Goal: Task Accomplishment & Management: Complete application form

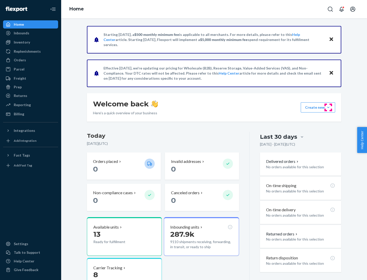
click at [328, 108] on button "Create new Create new inbound Create new order Create new product" at bounding box center [318, 107] width 34 height 10
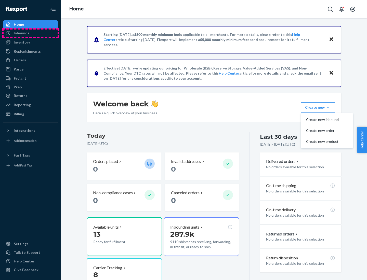
click at [31, 33] on div "Inbounds" at bounding box center [31, 33] width 54 height 7
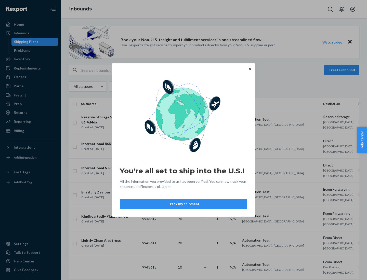
click at [183, 204] on button "Track my shipment" at bounding box center [183, 204] width 127 height 10
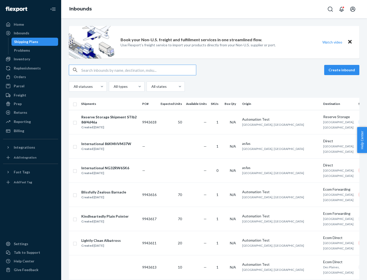
click at [343, 70] on button "Create inbound" at bounding box center [341, 70] width 35 height 10
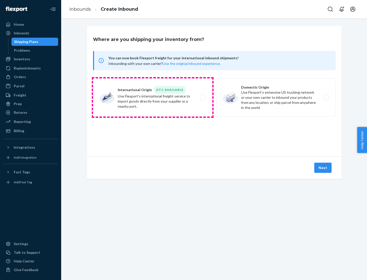
click at [153, 98] on label "International Origin DTC Available Use Flexport's international freight service…" at bounding box center [152, 97] width 119 height 38
click at [203, 98] on input "International Origin DTC Available Use Flexport's international freight service…" at bounding box center [204, 97] width 3 height 3
radio input "true"
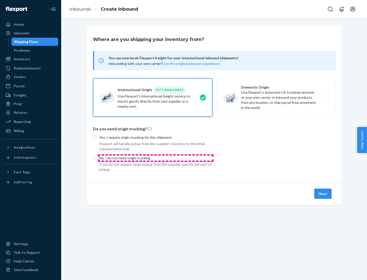
click at [156, 158] on p "No, I do not need origin trucking" at bounding box center [155, 158] width 113 height 5
click at [97, 158] on input "No, I do not need origin trucking" at bounding box center [95, 158] width 4 height 4
radio input "true"
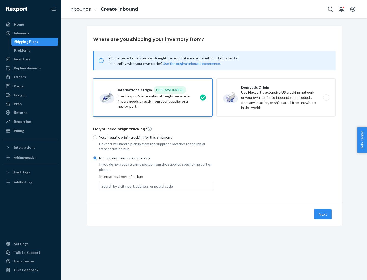
click at [136, 186] on div "Search by a city, port, address, or postal code" at bounding box center [136, 186] width 71 height 5
click at [102, 186] on input "Search by a city, port, address, or postal code" at bounding box center [101, 186] width 1 height 5
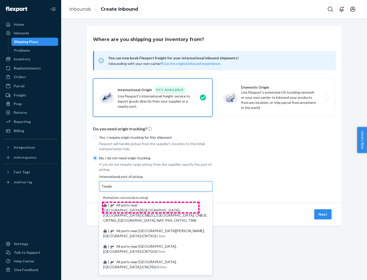
click at [151, 205] on span "| All ports near [GEOGRAPHIC_DATA]/[GEOGRAPHIC_DATA], [GEOGRAPHIC_DATA] (CNBZG,…" at bounding box center [155, 213] width 104 height 20
click at [113, 189] on input "Tianjin" at bounding box center [106, 186] width 11 height 5
type input "All ports near [GEOGRAPHIC_DATA]/[GEOGRAPHIC_DATA], [GEOGRAPHIC_DATA] (CNBZG, […"
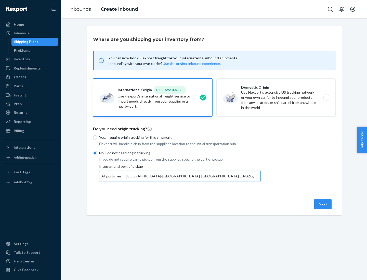
click at [323, 204] on button "Next" at bounding box center [322, 204] width 17 height 10
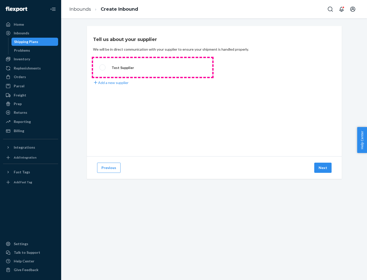
click at [153, 68] on label "Test Supplier" at bounding box center [152, 67] width 119 height 19
click at [103, 68] on input "Test Supplier" at bounding box center [100, 67] width 3 height 3
radio input "true"
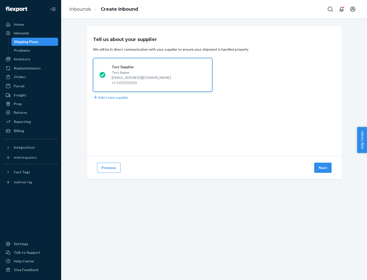
click at [323, 168] on button "Next" at bounding box center [322, 168] width 17 height 10
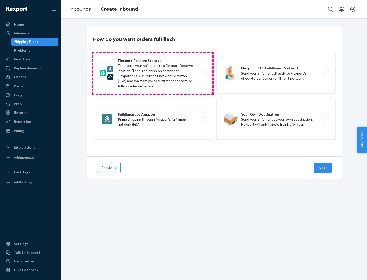
click at [153, 73] on label "Flexport Reserve Storage First, send your shipment to a Flexport Reserve locati…" at bounding box center [152, 73] width 119 height 41
click at [203, 73] on input "Flexport Reserve Storage First, send your shipment to a Flexport Reserve locati…" at bounding box center [204, 73] width 3 height 3
radio input "true"
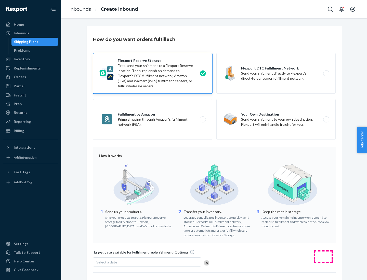
scroll to position [42, 0]
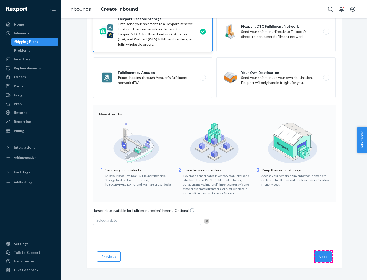
click at [323, 257] on button "Next" at bounding box center [322, 257] width 17 height 10
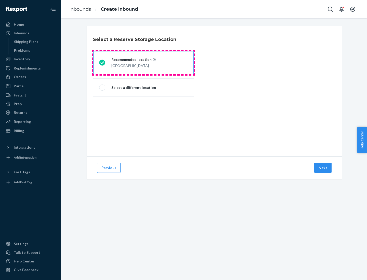
click at [143, 63] on div "[GEOGRAPHIC_DATA]" at bounding box center [133, 65] width 44 height 6
click at [102, 63] on input "Recommended location [GEOGRAPHIC_DATA]" at bounding box center [100, 62] width 3 height 3
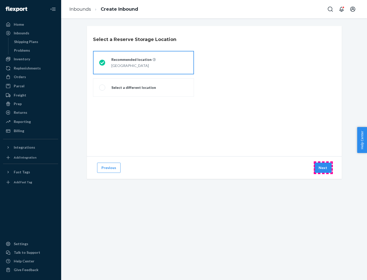
click at [323, 168] on button "Next" at bounding box center [322, 168] width 17 height 10
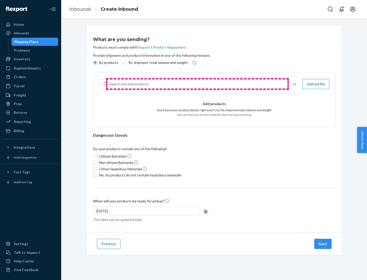
click at [197, 84] on div "Search and add products" at bounding box center [196, 84] width 179 height 9
click at [110, 84] on input "Search and add products" at bounding box center [109, 84] width 1 height 5
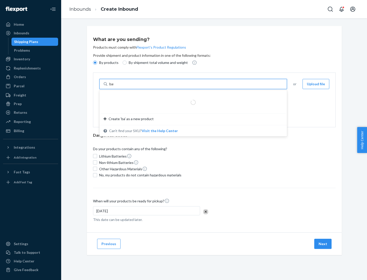
type input "basic"
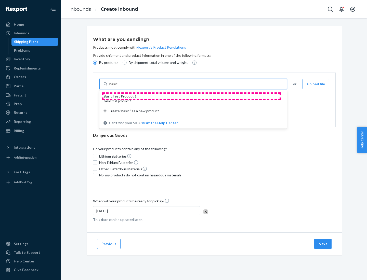
click at [191, 96] on div "Basic Test Product 1" at bounding box center [190, 96] width 175 height 5
click at [119, 87] on input "basic" at bounding box center [113, 84] width 9 height 5
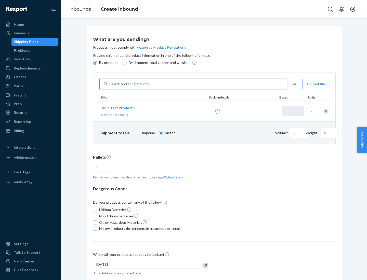
type input "1"
type input "1.09"
type input "3.27"
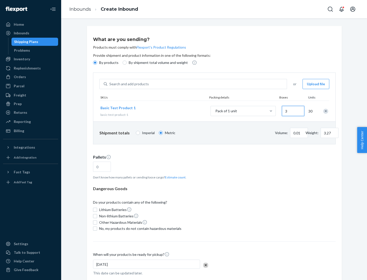
type input "30"
type input "0.01"
type input "32.66"
type input "300"
type input "0.07"
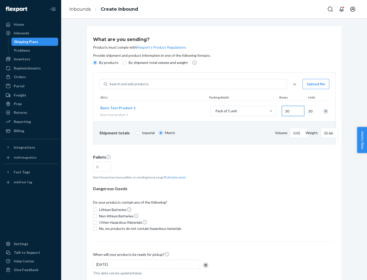
type input "326.59"
type input "3000"
type input "0.68"
type input "3265.86"
type input "1.09"
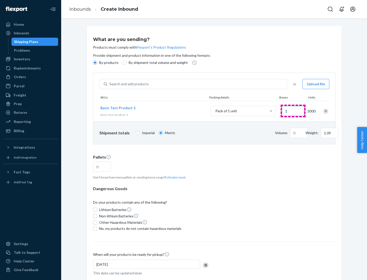
type input "10"
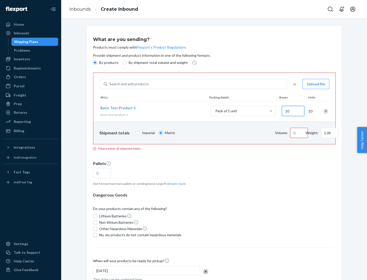
type input "10.89"
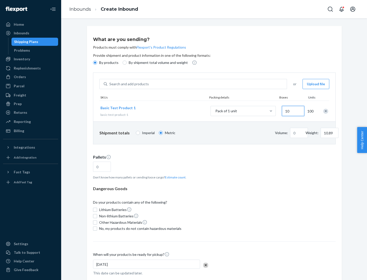
type input "0.02"
type input "108.86"
type input "1000"
type input "0.23"
type input "1088.62"
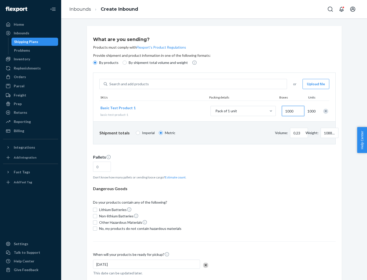
scroll to position [18, 0]
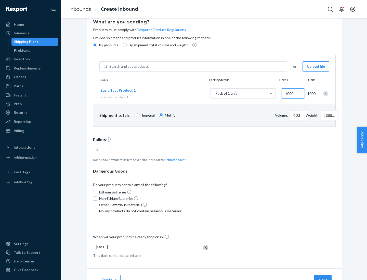
type input "1000"
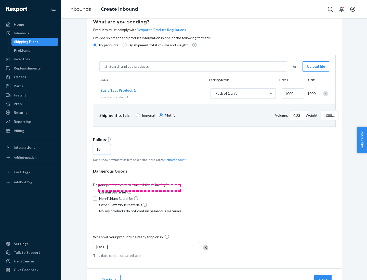
scroll to position [41, 0]
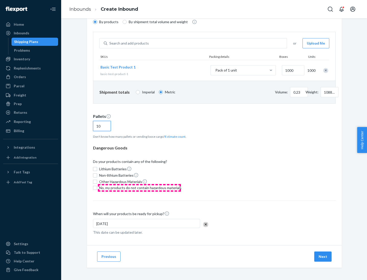
type input "10"
click at [139, 188] on span "No, my products do not contain hazardous materials" at bounding box center [140, 188] width 82 height 5
click at [97, 188] on input "No, my products do not contain hazardous materials" at bounding box center [95, 188] width 4 height 4
checkbox input "true"
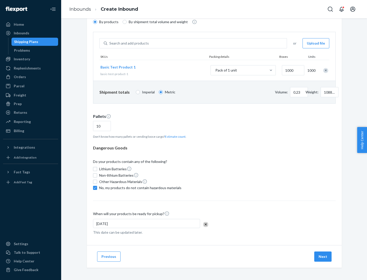
click at [323, 257] on button "Next" at bounding box center [322, 257] width 17 height 10
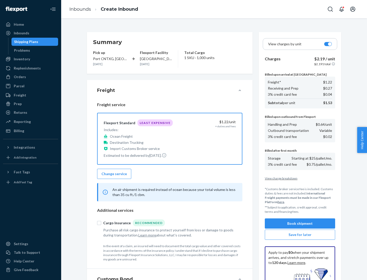
scroll to position [74, 0]
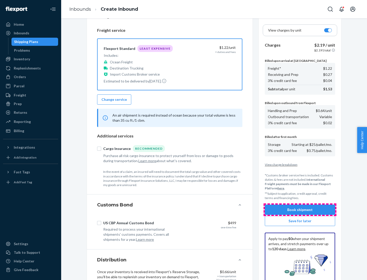
click at [300, 210] on button "Book shipment" at bounding box center [300, 210] width 70 height 10
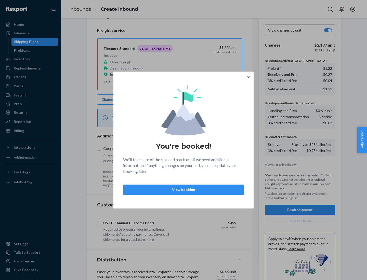
click at [183, 190] on p "View booking" at bounding box center [183, 189] width 112 height 5
